Goal: Task Accomplishment & Management: Manage account settings

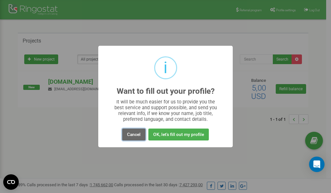
click at [129, 135] on button "Cancel" at bounding box center [133, 135] width 23 height 12
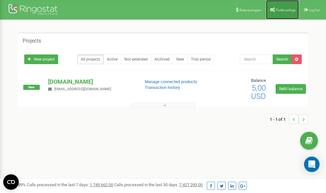
click at [280, 8] on link "Profile settings" at bounding box center [282, 9] width 33 height 19
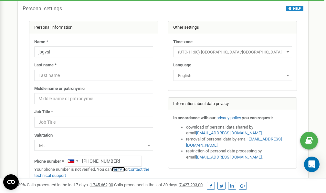
click at [122, 170] on link "verify it" at bounding box center [118, 169] width 13 height 5
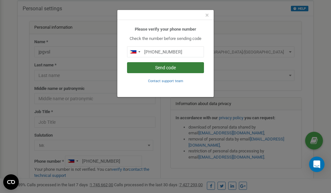
click at [159, 67] on button "Send code" at bounding box center [165, 67] width 77 height 11
